Goal: Information Seeking & Learning: Learn about a topic

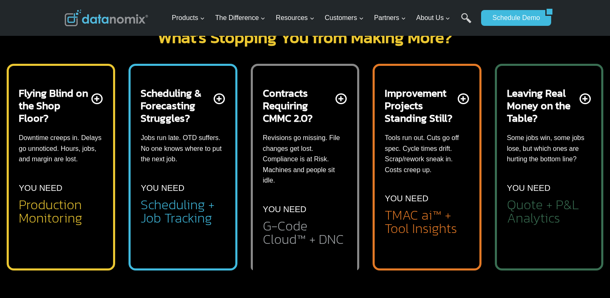
scroll to position [543, 0]
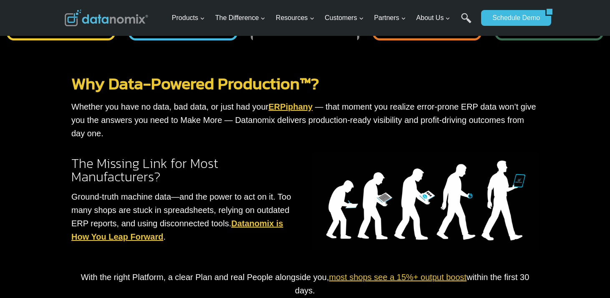
click at [434, 187] on img at bounding box center [425, 202] width 227 height 99
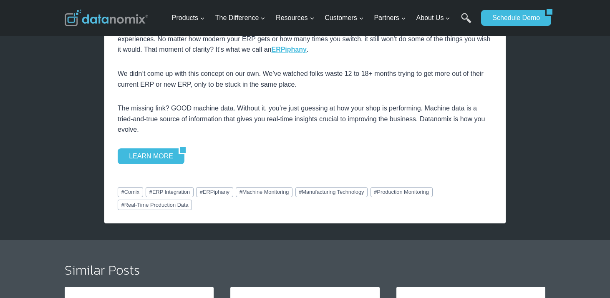
scroll to position [1169, 0]
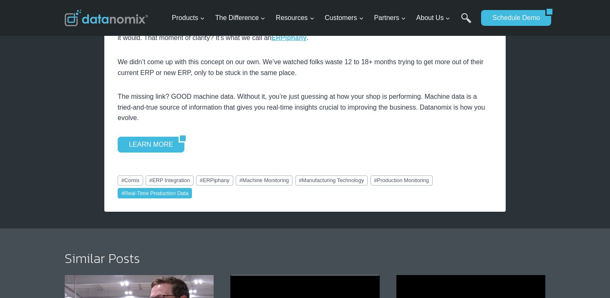
click at [162, 192] on link "# Real-Time Production Data" at bounding box center [155, 193] width 74 height 10
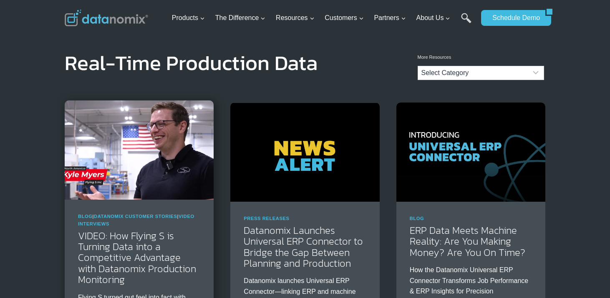
click at [175, 135] on img at bounding box center [139, 150] width 149 height 99
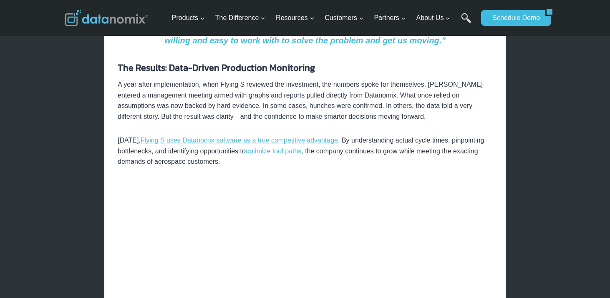
scroll to position [877, 0]
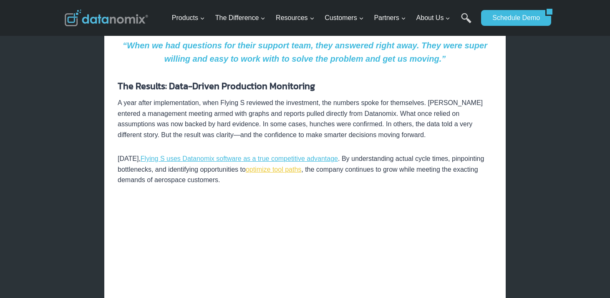
click at [291, 168] on link "optimize tool paths" at bounding box center [274, 169] width 56 height 7
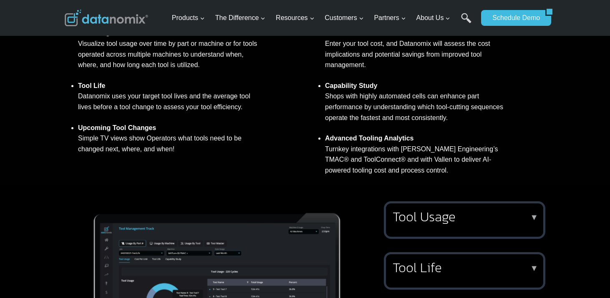
scroll to position [793, 0]
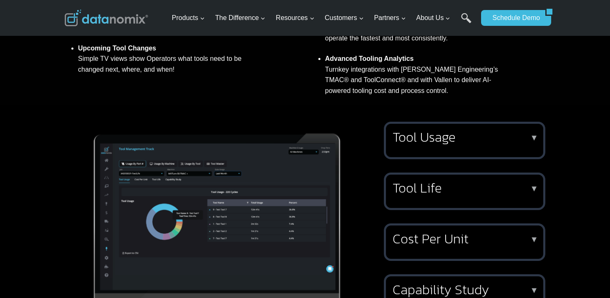
click at [474, 144] on h2 "Tool Usage" at bounding box center [463, 137] width 141 height 13
